Goal: Task Accomplishment & Management: Complete application form

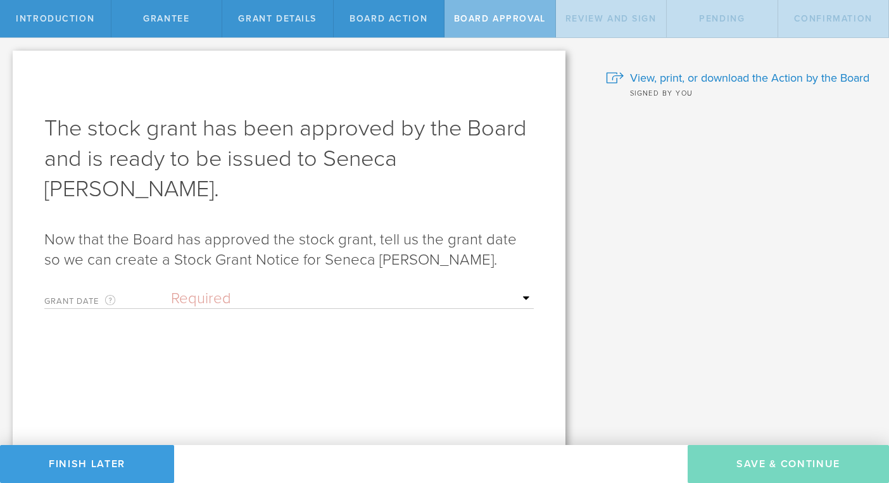
click at [352, 289] on select "Required Upon [PERSON_NAME]'s signature A specific date" at bounding box center [352, 298] width 363 height 19
select select "uponGranteeSignature"
click at [171, 289] on select "Required Upon [PERSON_NAME]'s signature A specific date" at bounding box center [352, 298] width 363 height 19
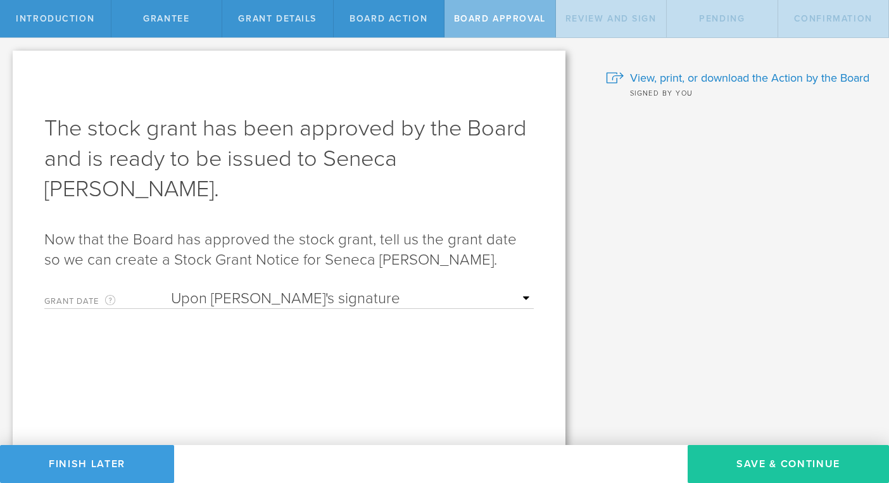
click at [775, 459] on button "Save & Continue" at bounding box center [788, 464] width 201 height 38
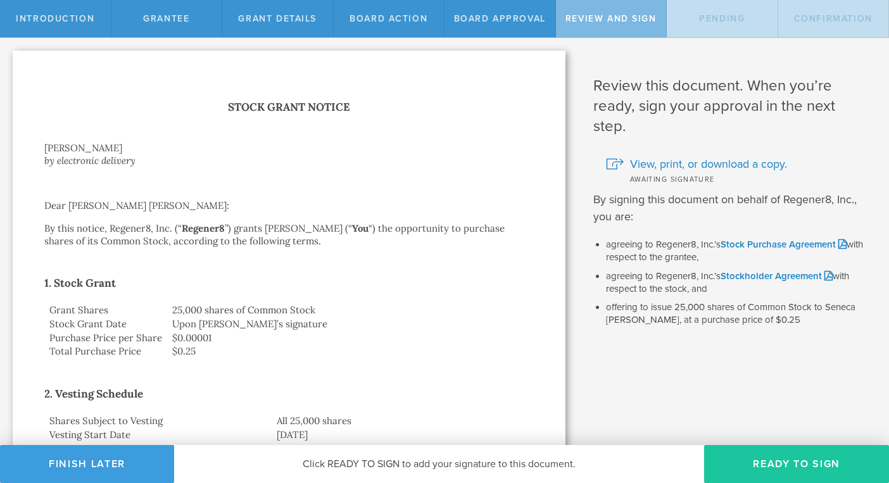
click at [766, 471] on button "Ready to Sign" at bounding box center [796, 464] width 185 height 38
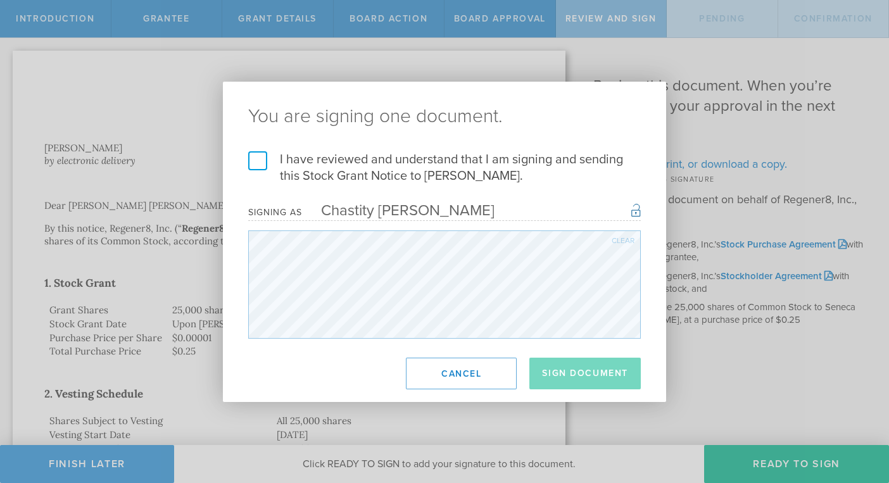
click at [258, 155] on label "I have reviewed and understand that I am signing and sending this Stock Grant N…" at bounding box center [444, 167] width 393 height 33
click at [0, 0] on input "I have reviewed and understand that I am signing and sending this Stock Grant N…" at bounding box center [0, 0] width 0 height 0
click at [558, 361] on button "Sign Document" at bounding box center [585, 374] width 111 height 32
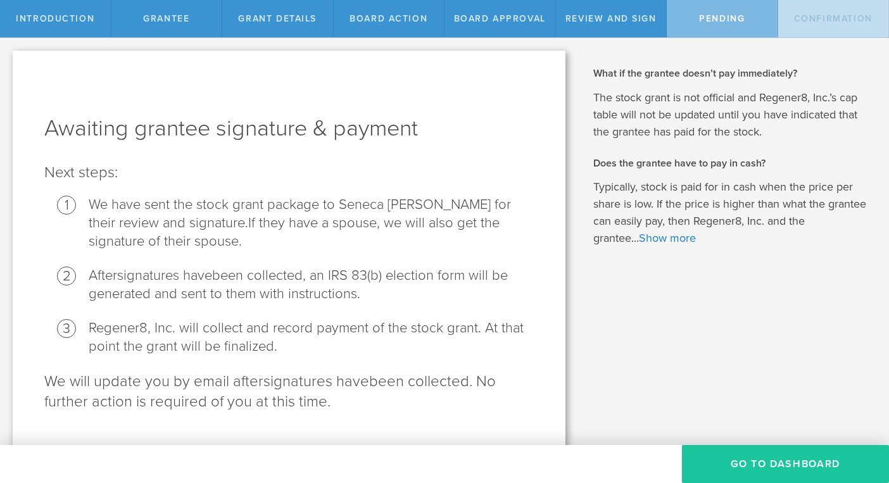
click at [750, 473] on button "Go To Dashboard" at bounding box center [785, 464] width 207 height 38
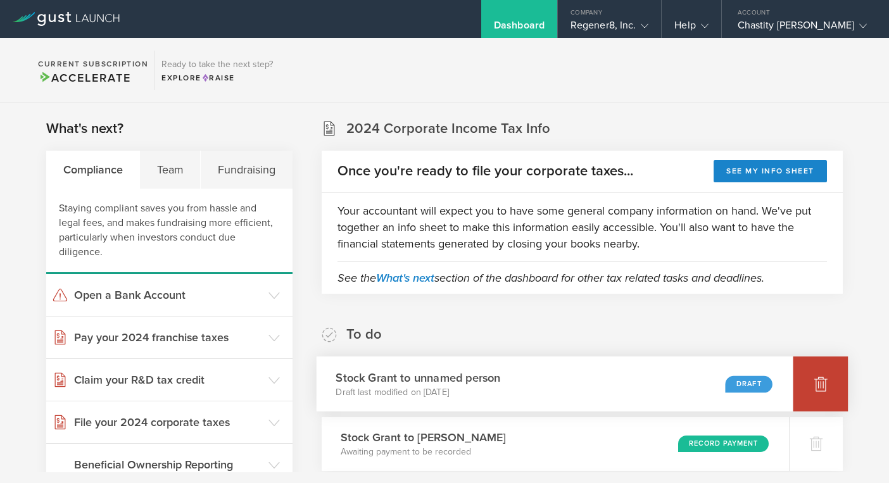
click at [834, 392] on div at bounding box center [821, 384] width 55 height 55
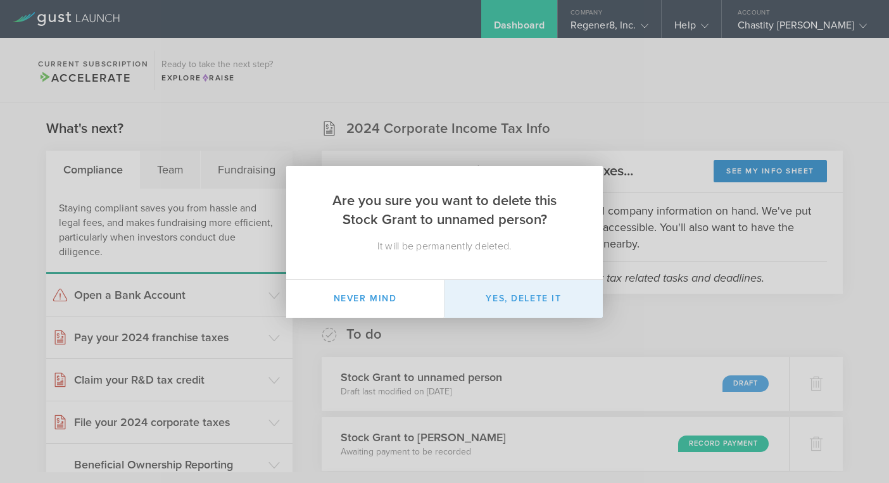
click at [569, 303] on button "Yes, delete it" at bounding box center [524, 299] width 158 height 38
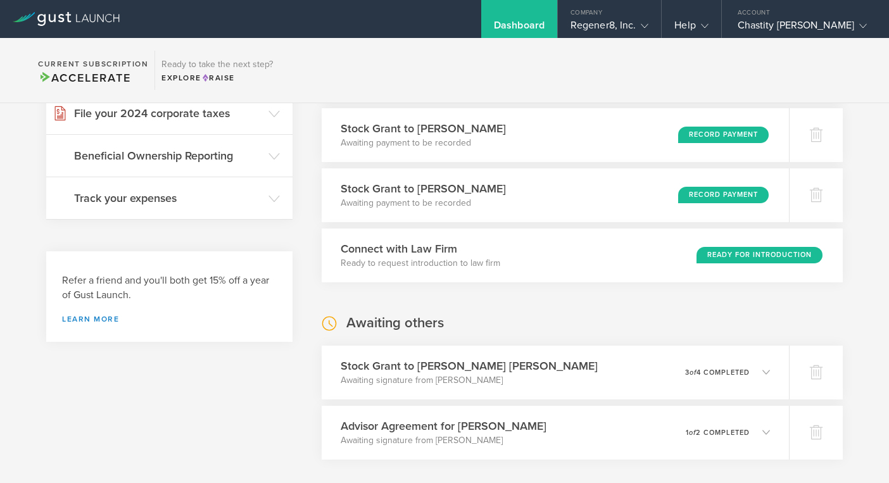
scroll to position [313, 0]
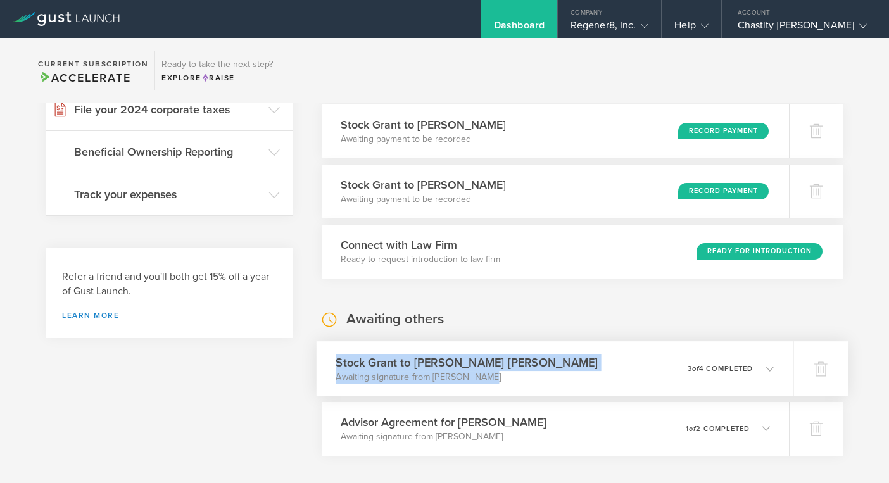
drag, startPoint x: 505, startPoint y: 373, endPoint x: 338, endPoint y: 362, distance: 167.6
click at [337, 361] on div "Stock Grant to Seneca McCue Awaiting signature from Seneca McCue 0 undeliverabl…" at bounding box center [554, 368] width 477 height 55
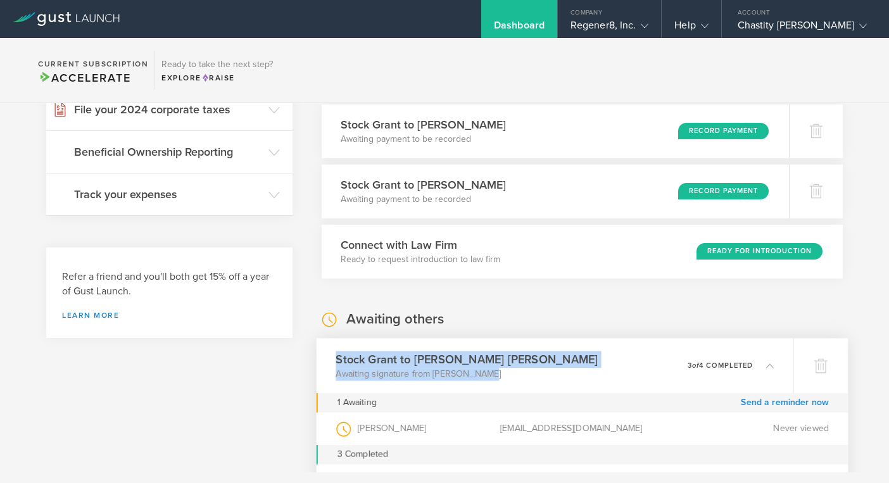
copy div "Stock Grant to Seneca McCue Awaiting signature from Seneca McCue"
